Goal: Task Accomplishment & Management: Use online tool/utility

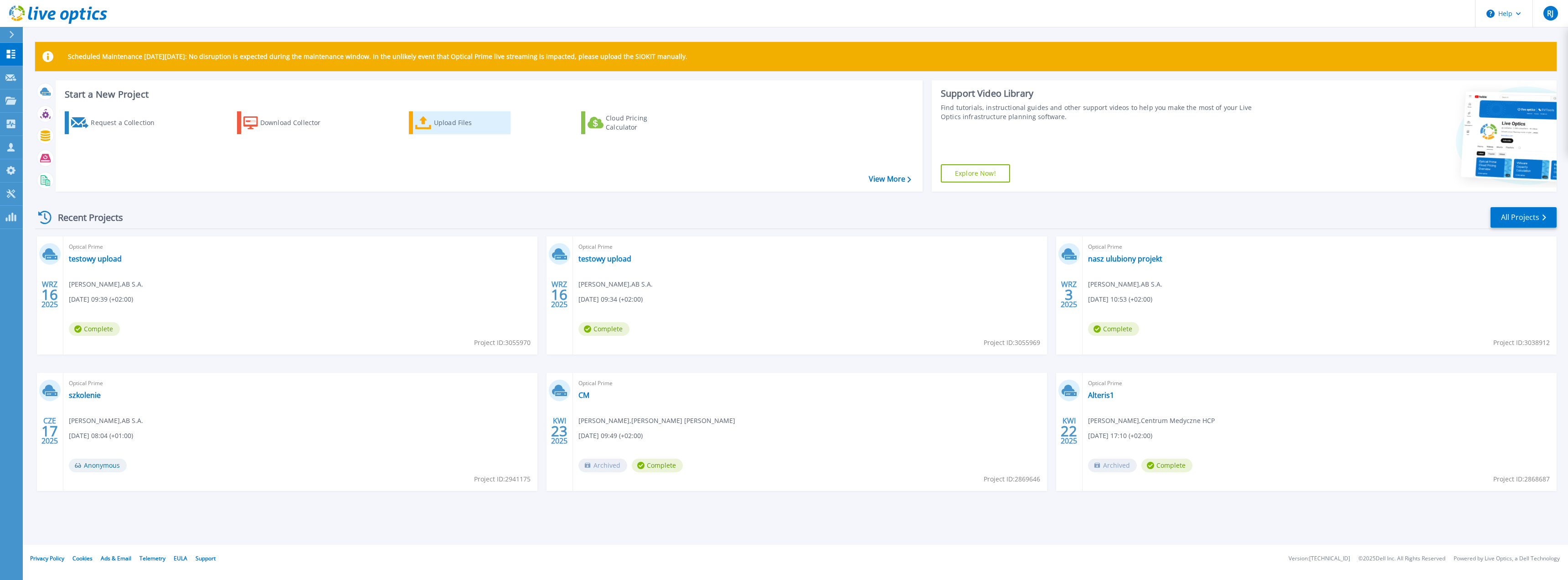
click at [454, 126] on div "Upload Files" at bounding box center [470, 123] width 73 height 18
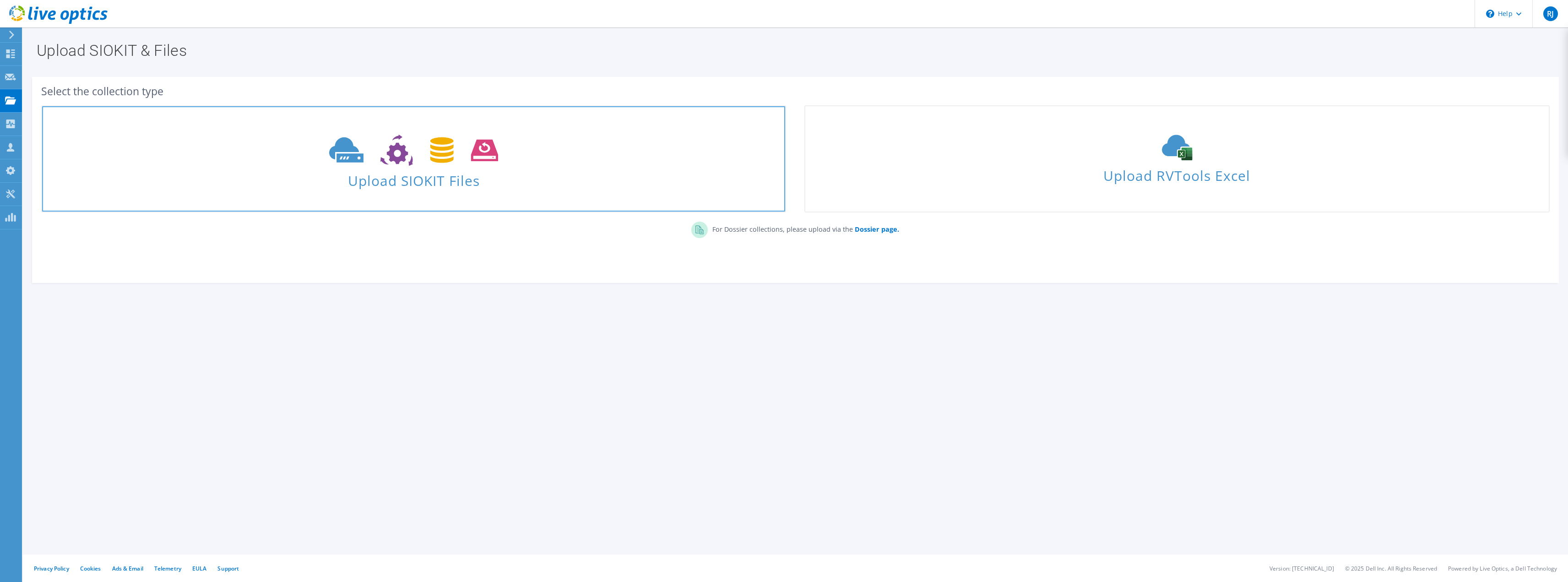
click at [483, 148] on use at bounding box center [414, 150] width 169 height 32
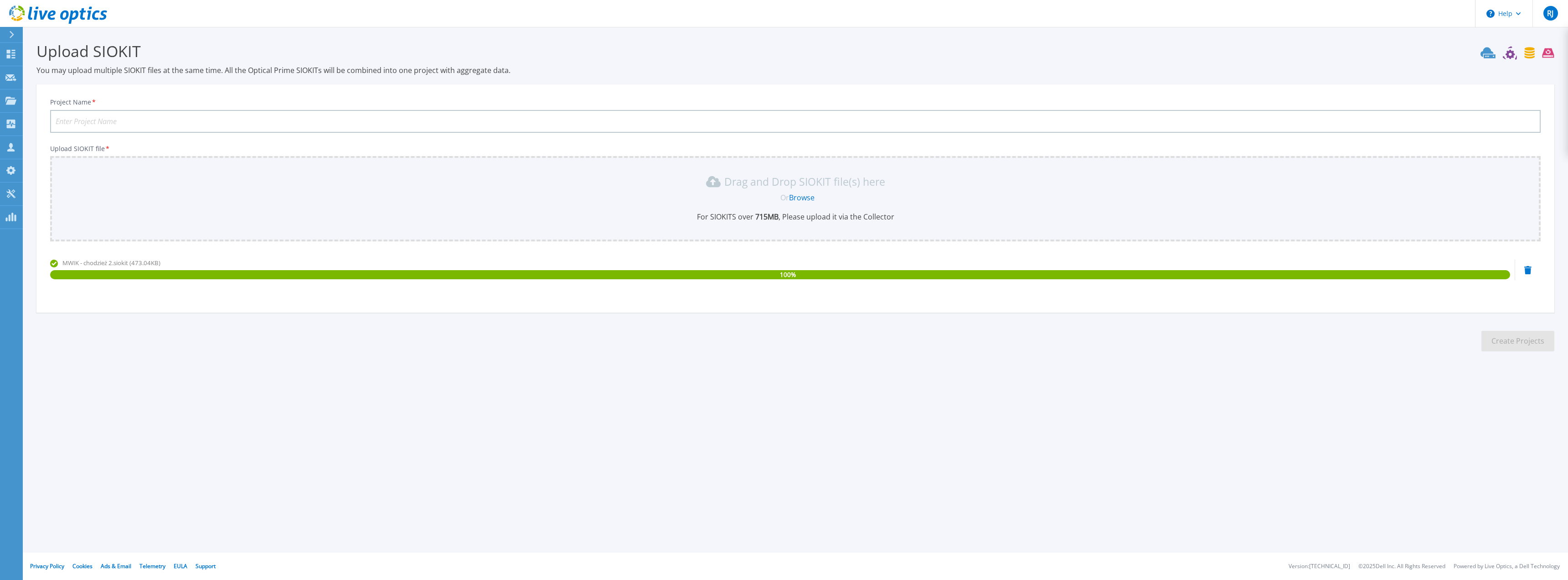
click at [1400, 274] on div "100 %" at bounding box center [780, 275] width 1460 height 9
click at [799, 199] on link "Browse" at bounding box center [802, 197] width 25 height 10
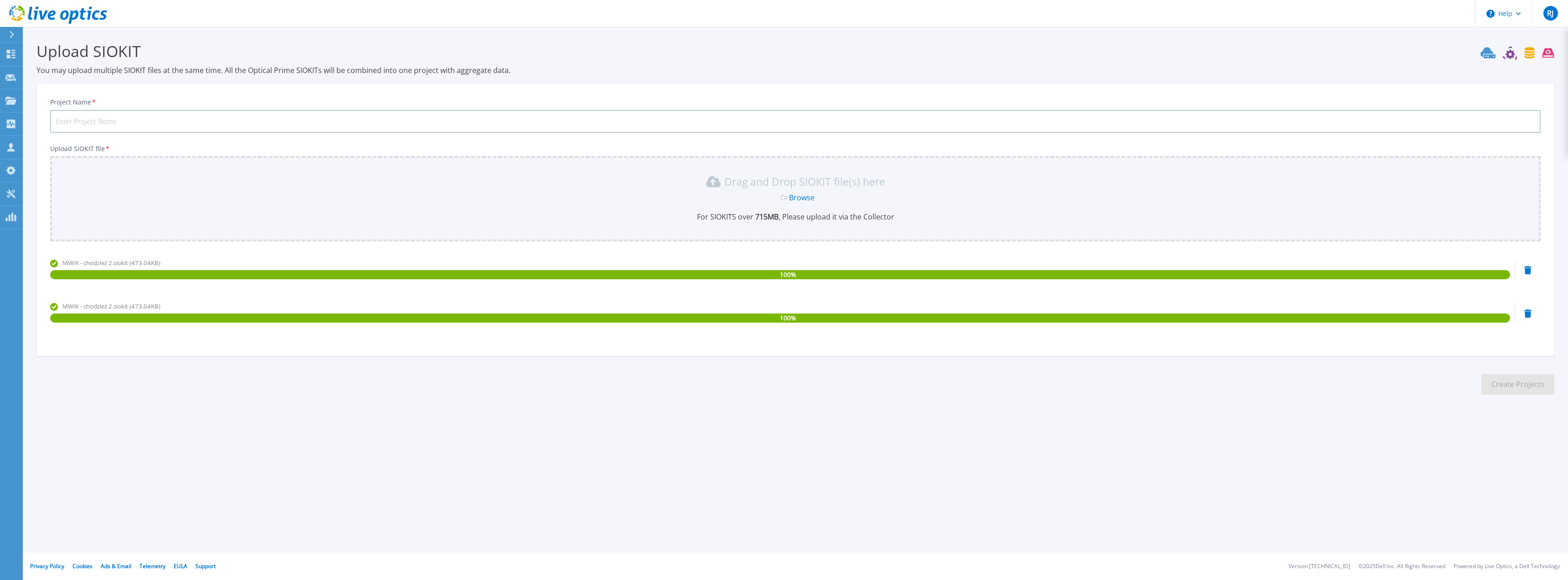
click at [1527, 312] on icon at bounding box center [1527, 313] width 7 height 8
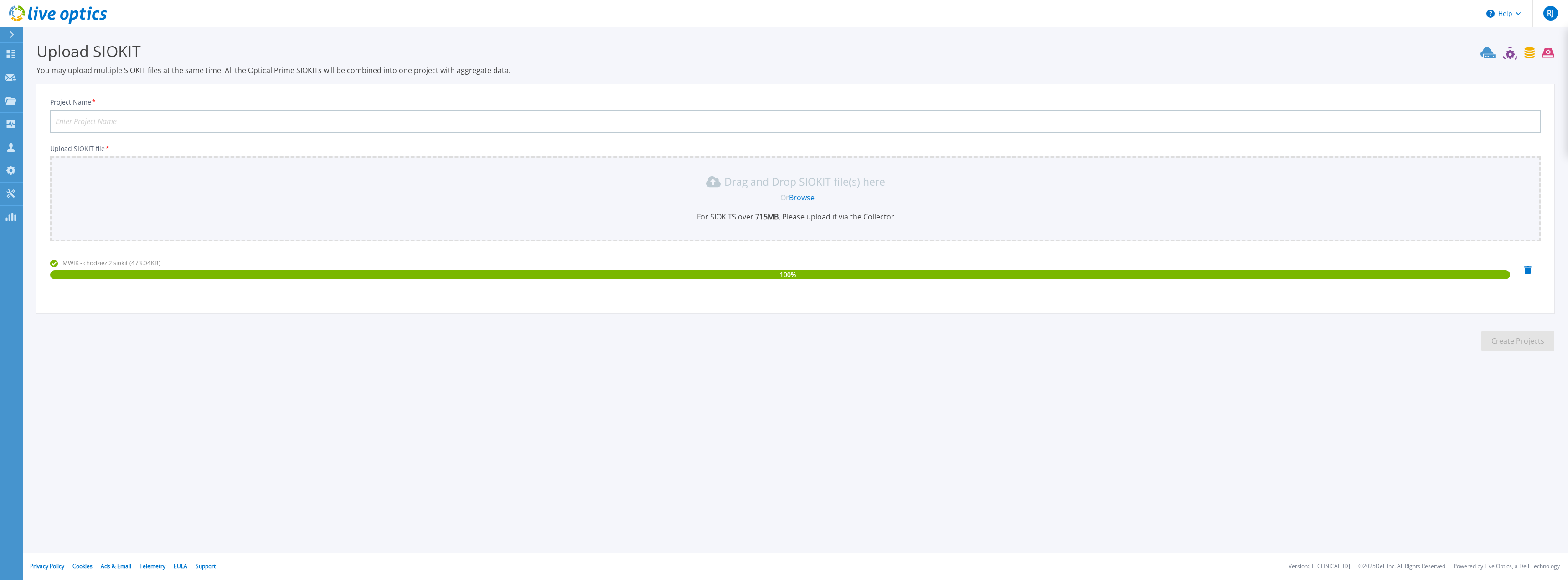
click at [311, 218] on p "For SIOKITS over 715 MB , Please upload it via the Collector" at bounding box center [795, 216] width 1480 height 10
click at [164, 115] on input "Project Name *" at bounding box center [795, 121] width 1490 height 23
type input "MWiK Chodziez"
click at [1517, 337] on button "Create Projects" at bounding box center [1517, 341] width 73 height 21
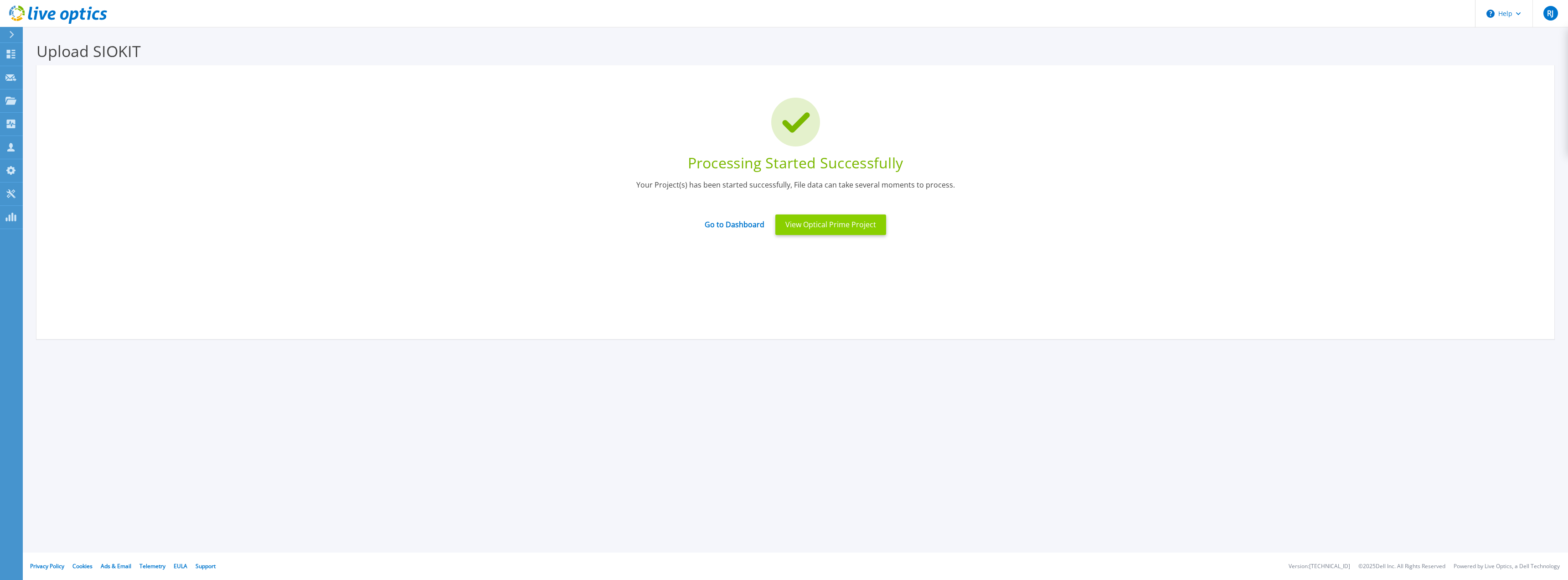
click at [813, 224] on button "View Optical Prime Project" at bounding box center [830, 224] width 111 height 21
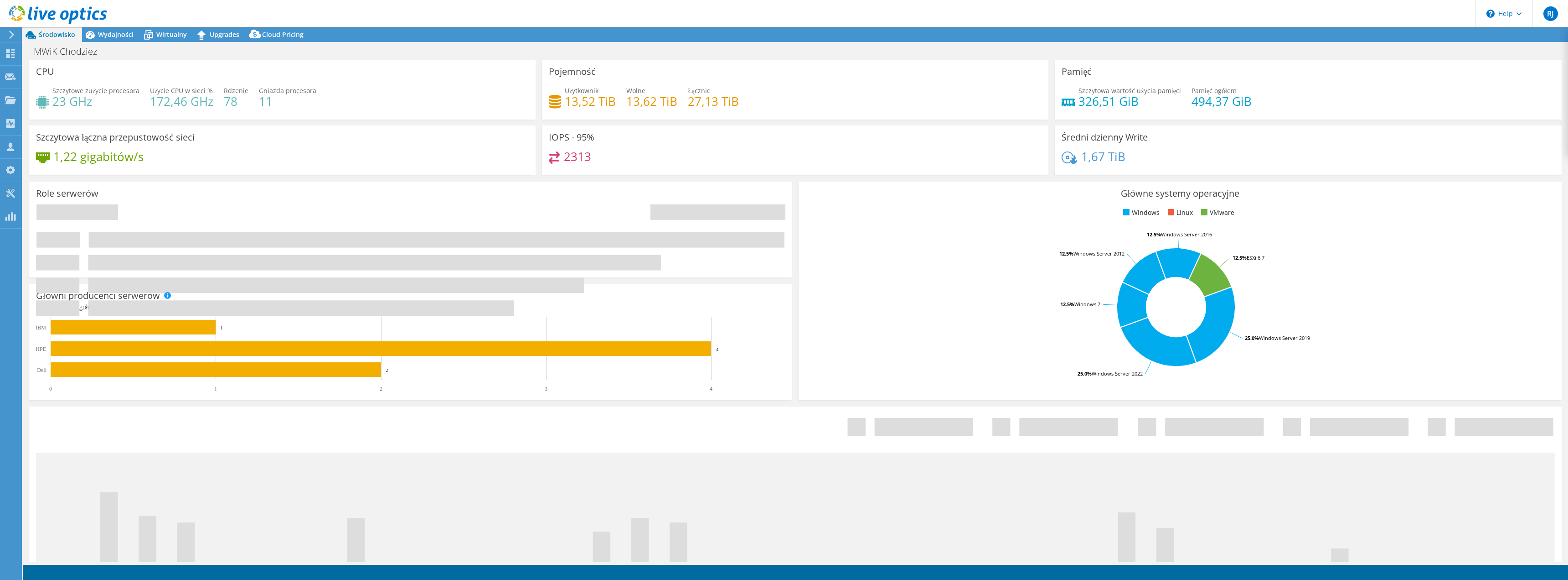
select select "USD"
